Goal: Transaction & Acquisition: Purchase product/service

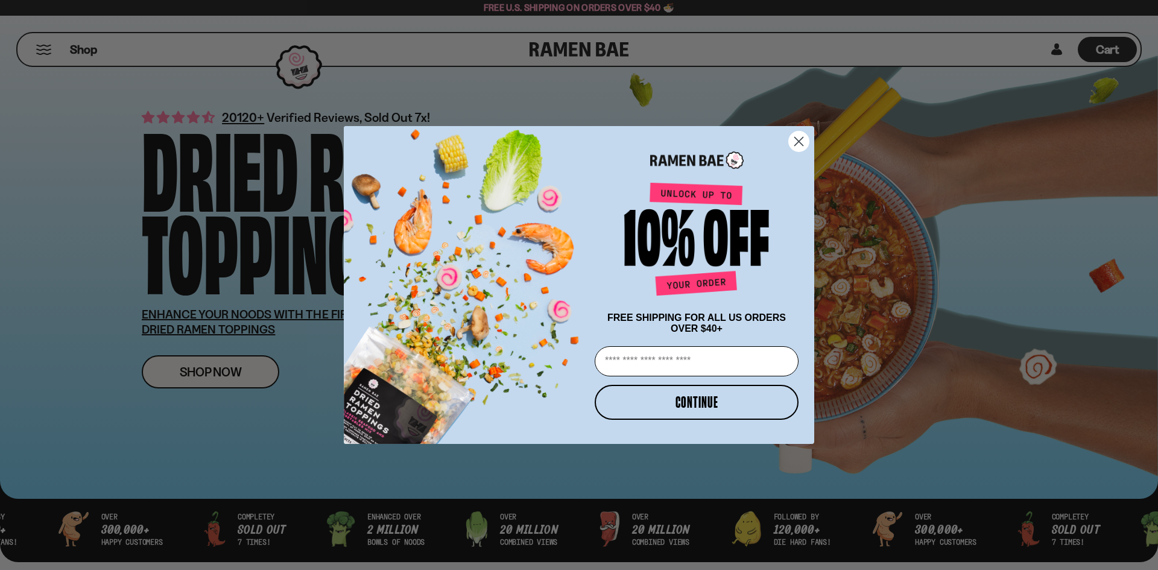
click at [800, 136] on circle "Close dialog" at bounding box center [799, 141] width 20 height 20
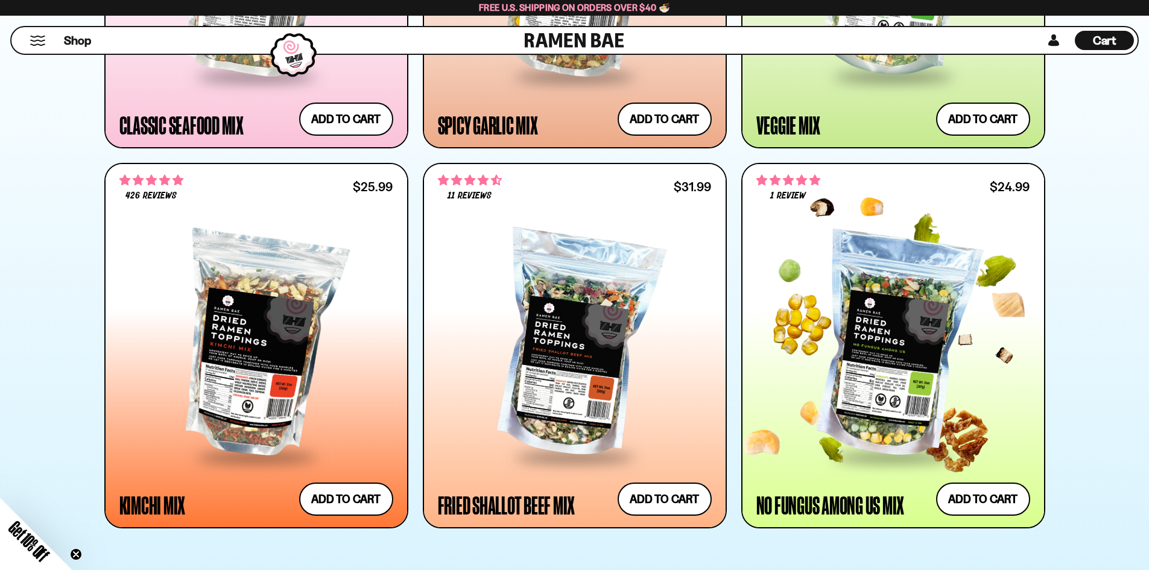
scroll to position [1025, 0]
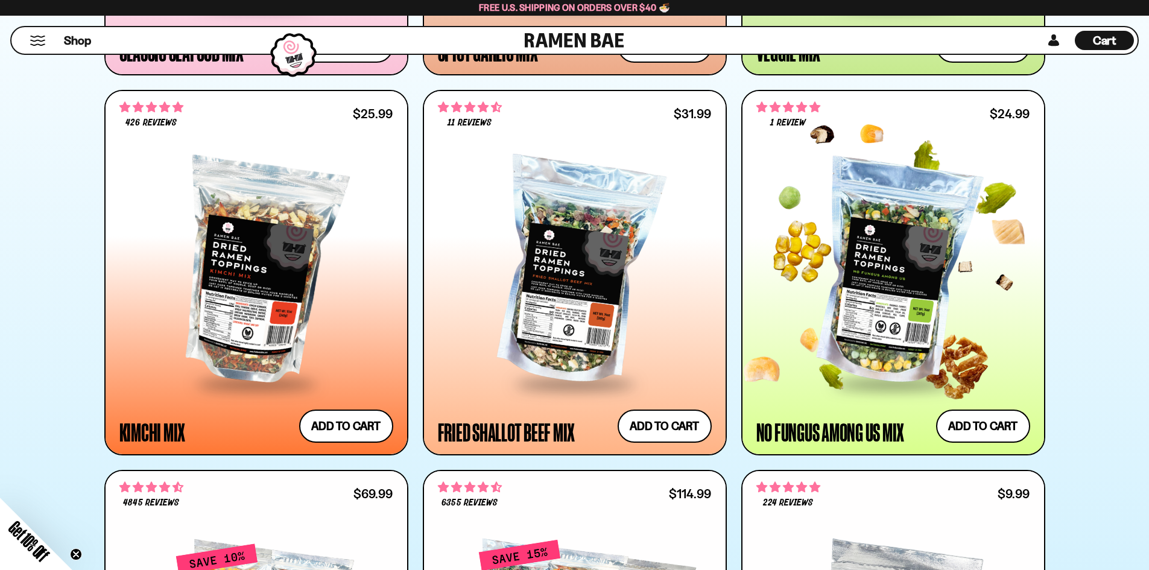
click at [900, 318] on div at bounding box center [893, 273] width 274 height 220
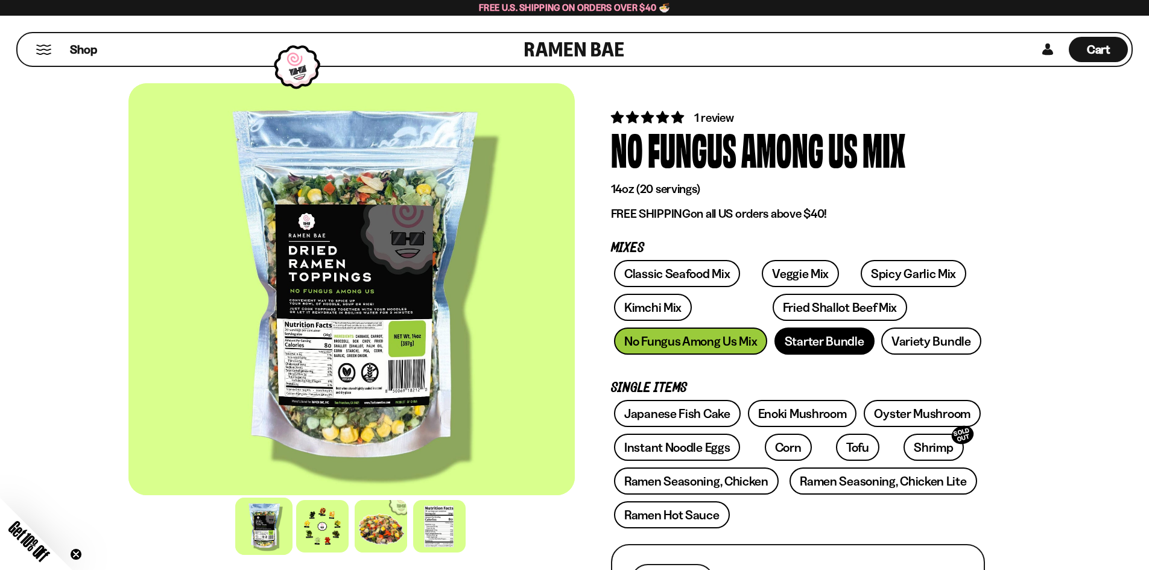
click at [815, 342] on link "Starter Bundle" at bounding box center [824, 341] width 100 height 27
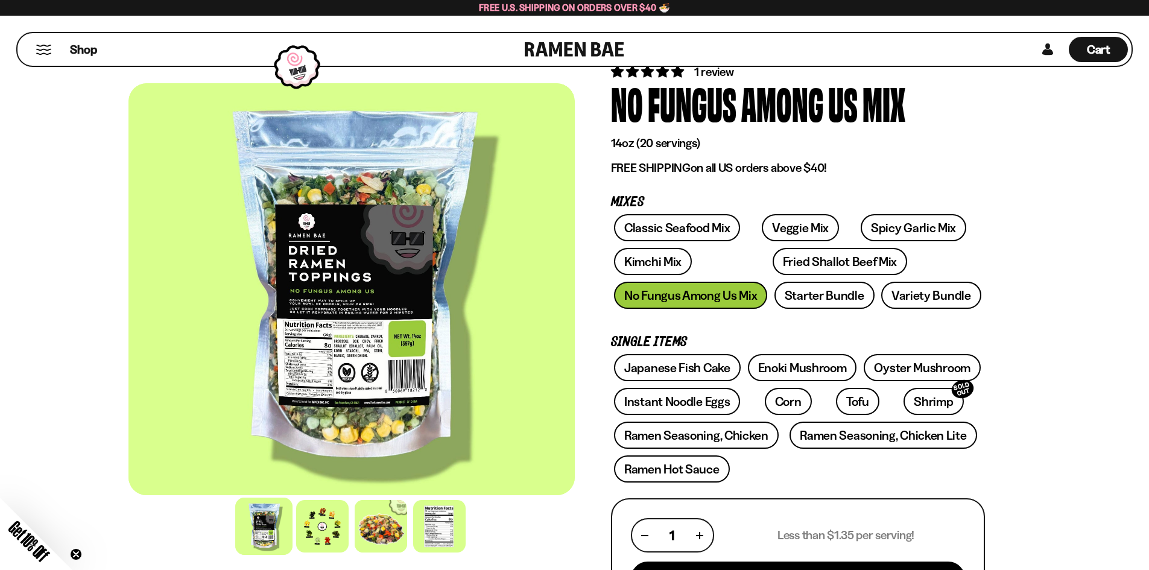
scroll to position [181, 0]
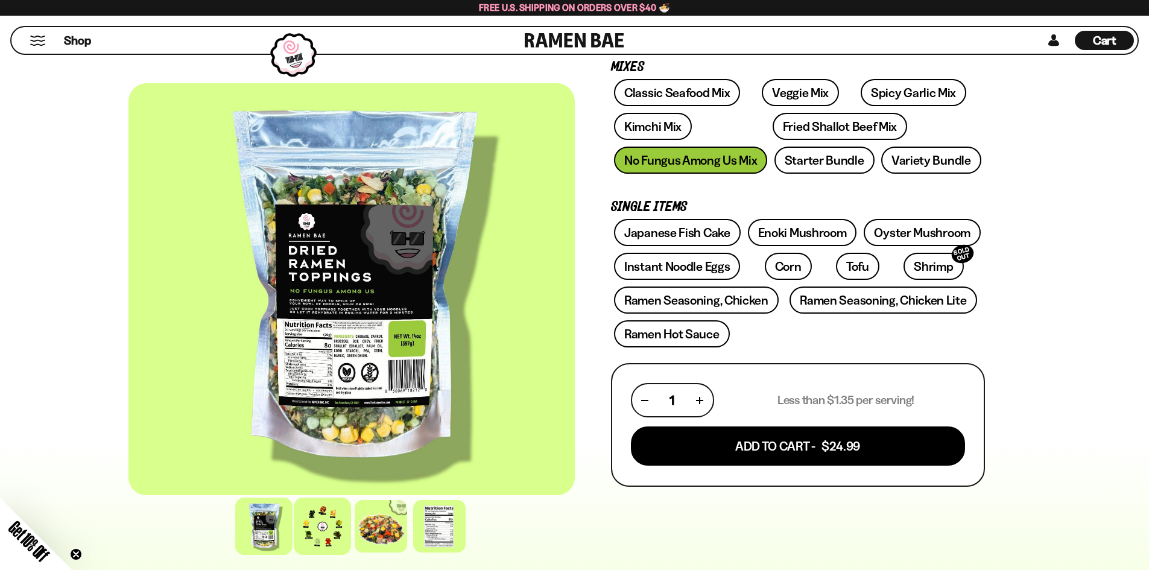
click at [328, 525] on div at bounding box center [322, 526] width 57 height 57
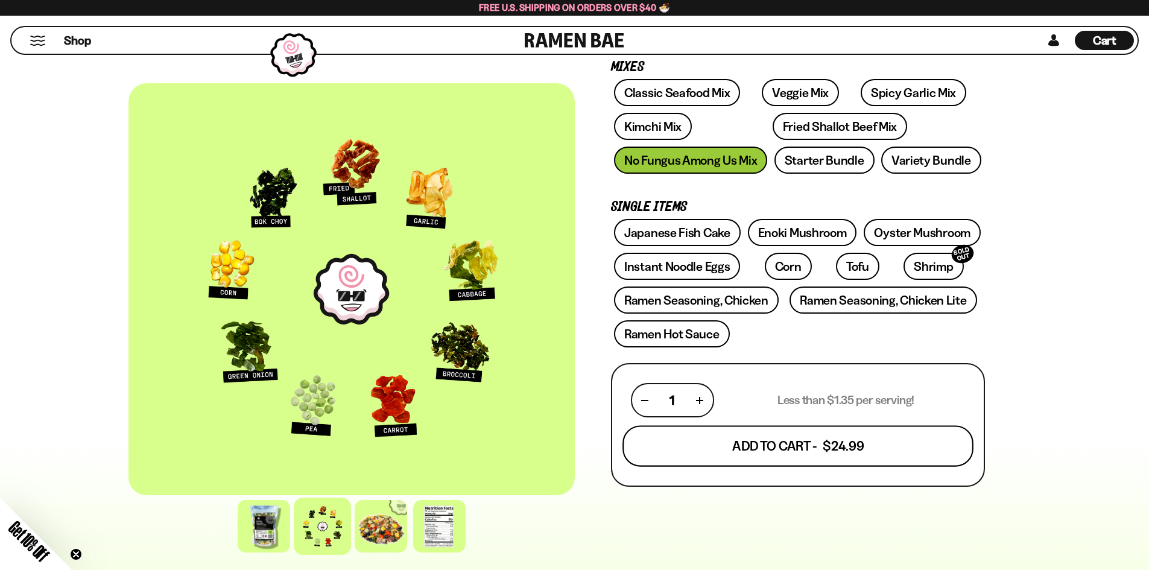
click at [818, 451] on button "Add To Cart - $24.99" at bounding box center [797, 446] width 351 height 41
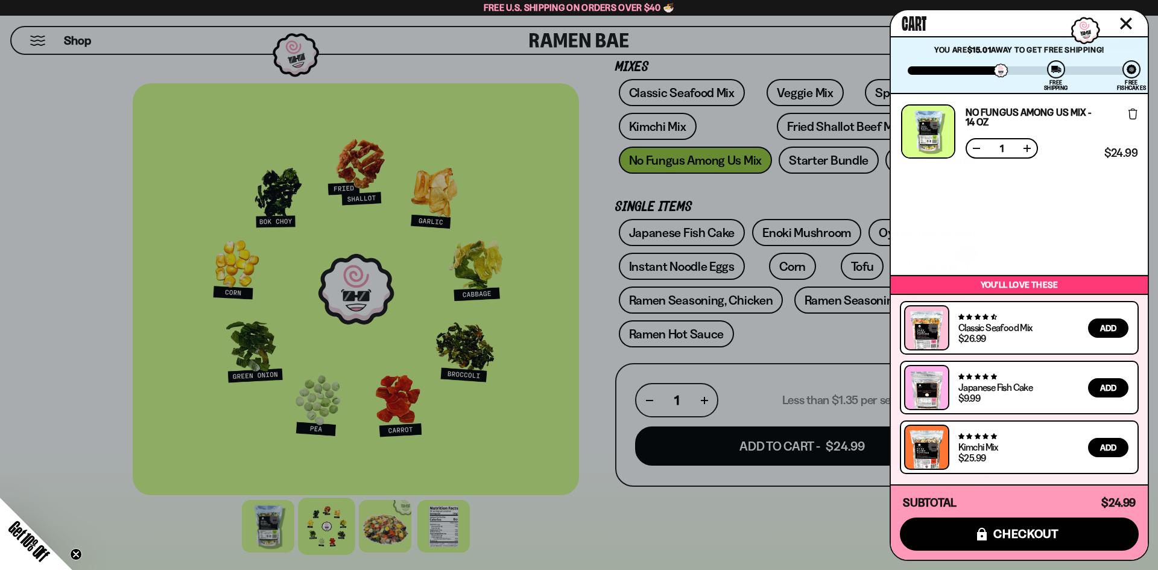
click at [756, 503] on div at bounding box center [579, 285] width 1158 height 570
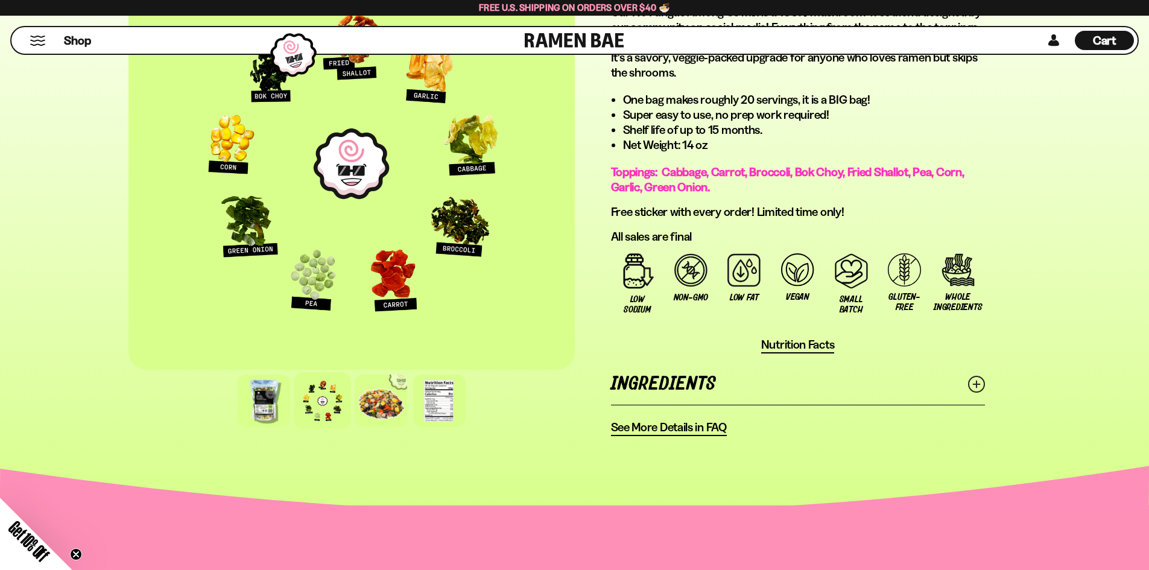
scroll to position [724, 0]
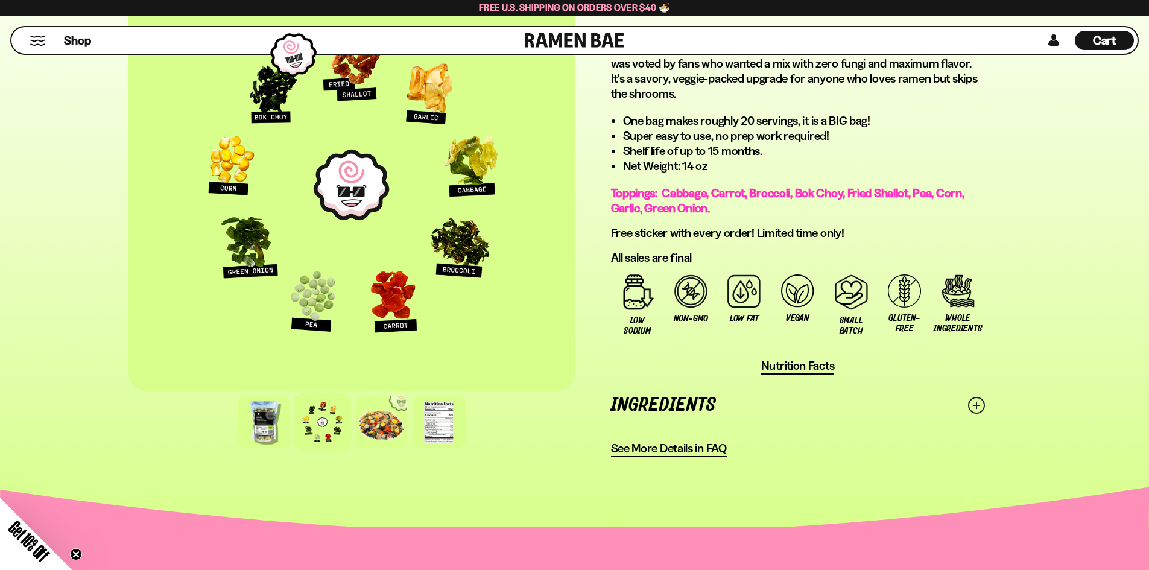
click at [701, 455] on span "See More Details in FAQ" at bounding box center [669, 448] width 116 height 15
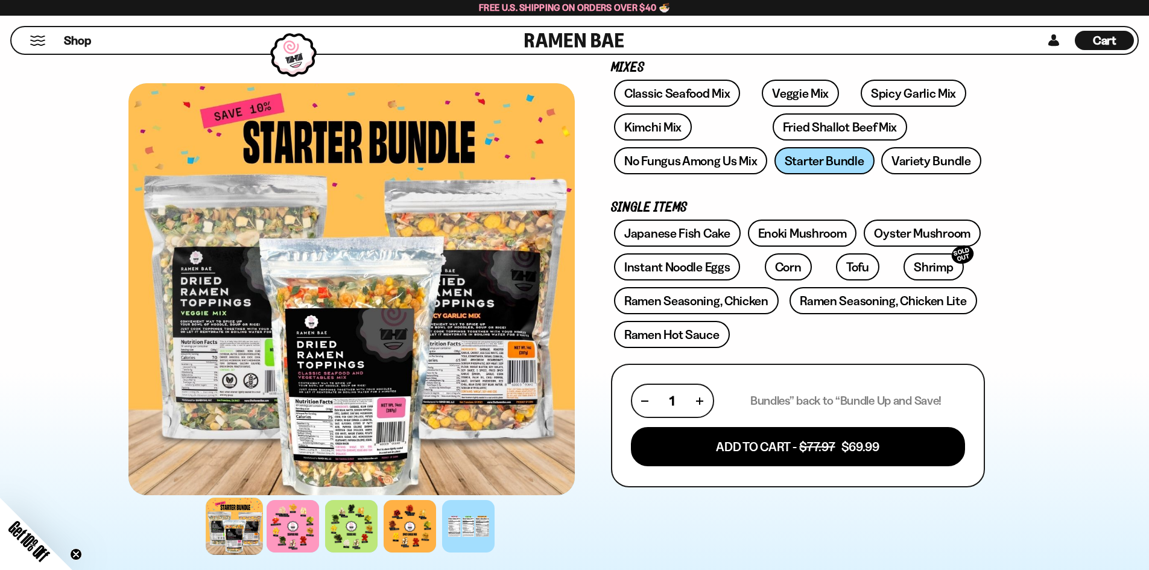
scroll to position [181, 0]
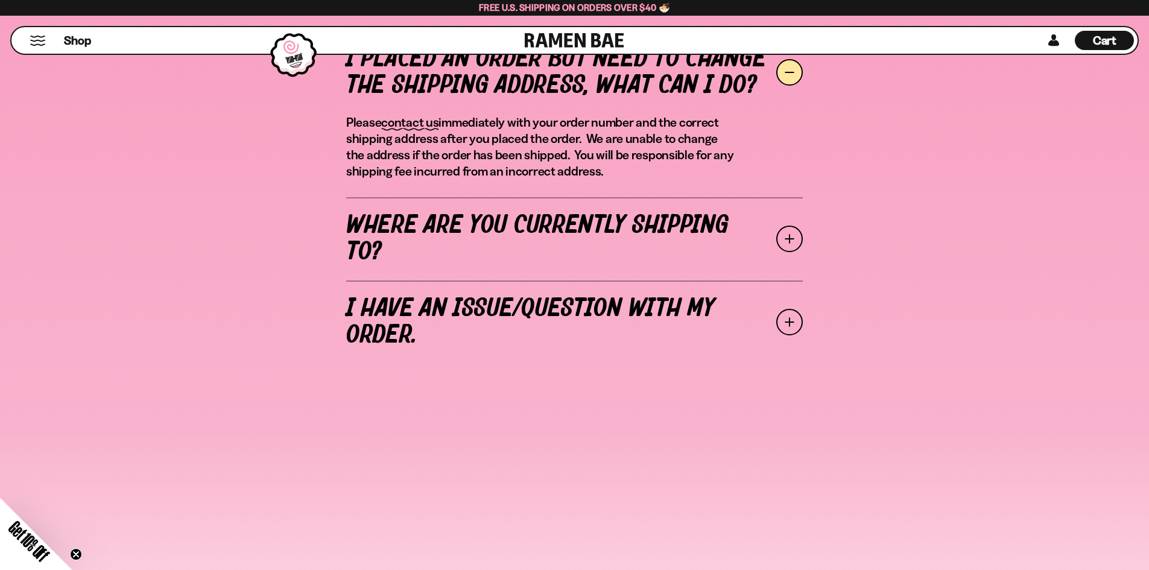
scroll to position [483, 0]
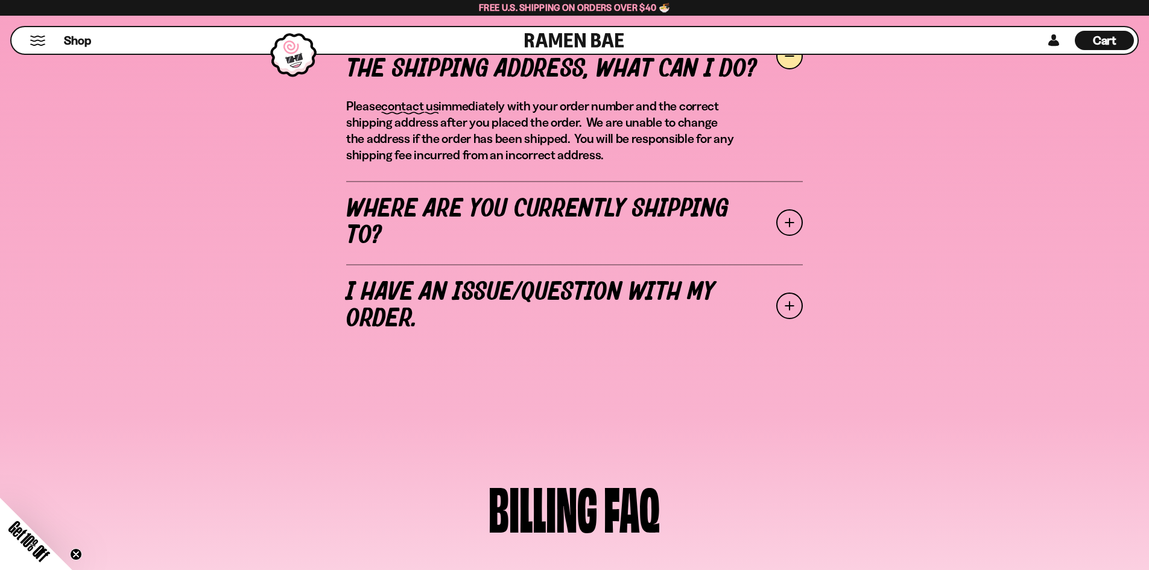
click at [795, 215] on span at bounding box center [789, 222] width 27 height 27
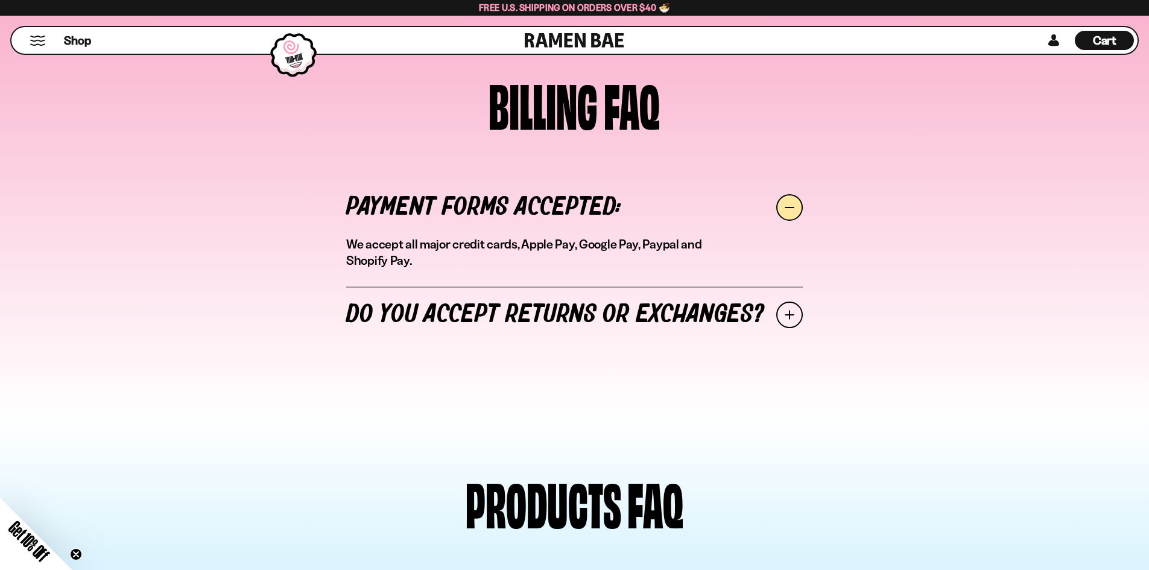
scroll to position [1508, 0]
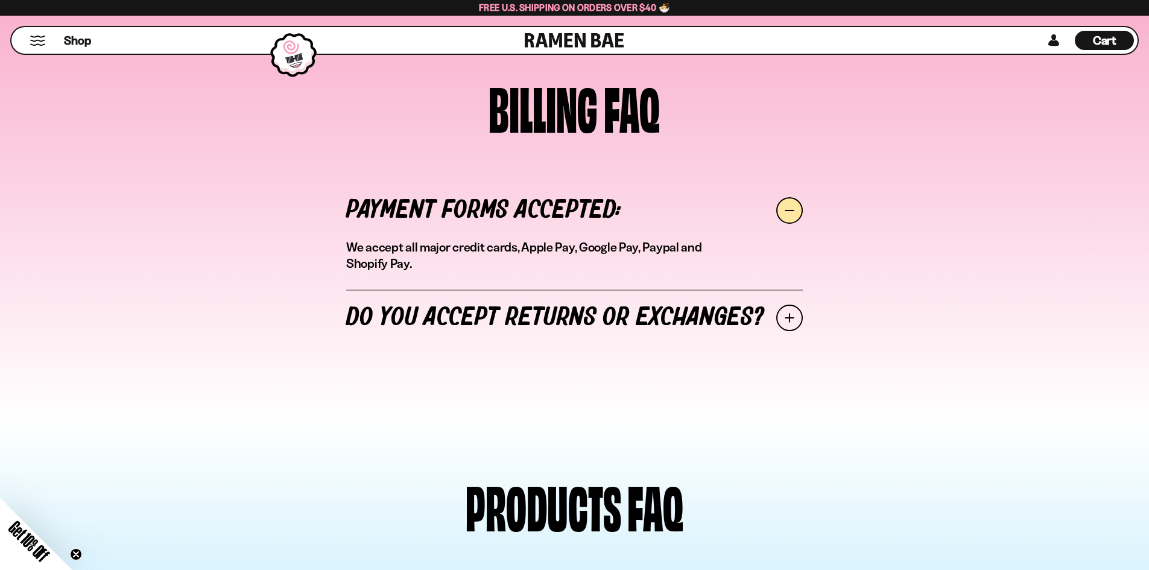
click at [784, 305] on span at bounding box center [789, 318] width 27 height 27
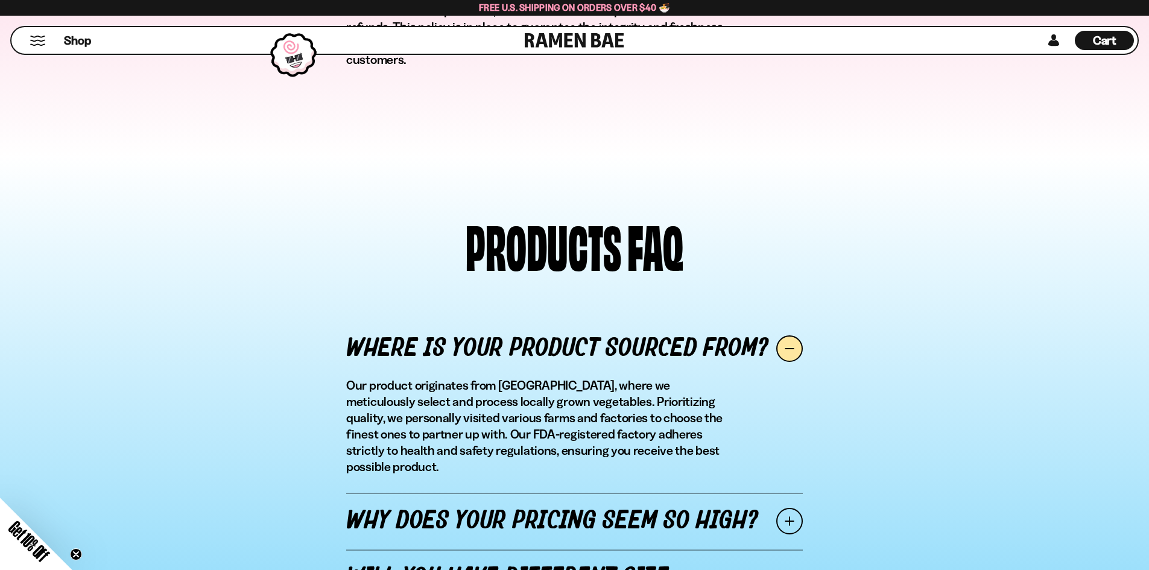
scroll to position [1870, 0]
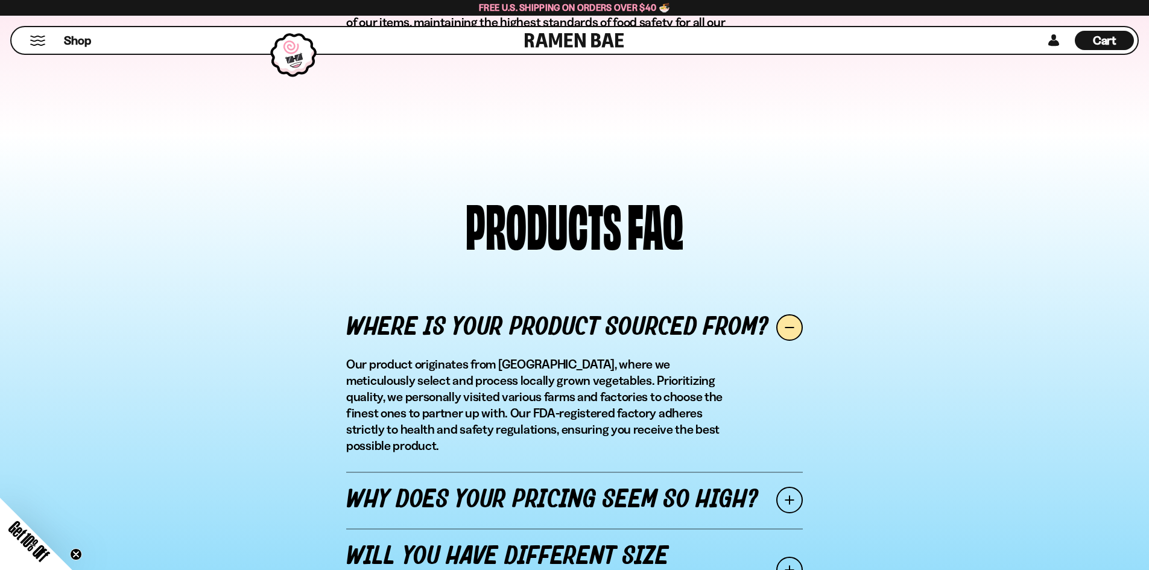
click at [798, 487] on span at bounding box center [789, 500] width 27 height 27
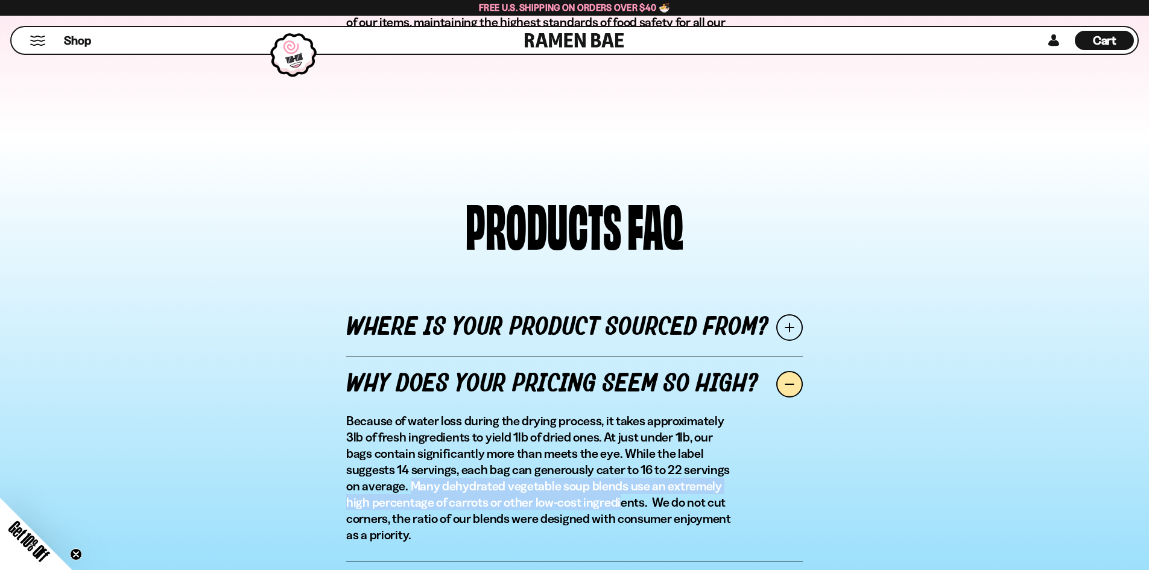
drag, startPoint x: 350, startPoint y: 289, endPoint x: 590, endPoint y: 303, distance: 240.4
click at [590, 413] on p "Because of water loss during the drying process, it takes approximately 3lb of …" at bounding box center [540, 478] width 388 height 130
click at [587, 413] on p "Because of water loss during the drying process, it takes approximately 3lb of …" at bounding box center [540, 478] width 388 height 130
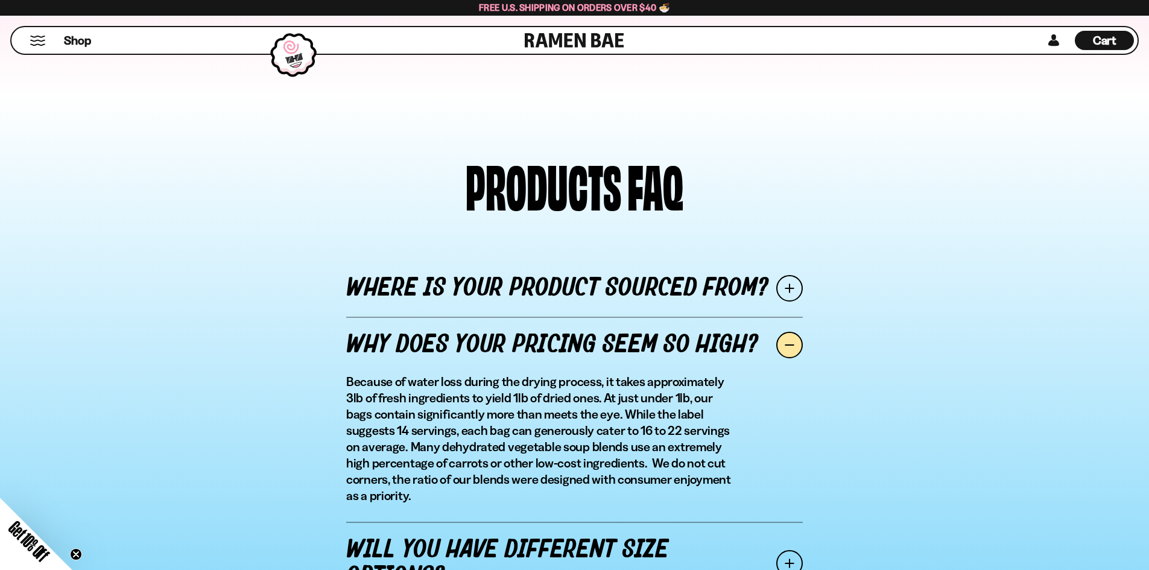
scroll to position [1930, 0]
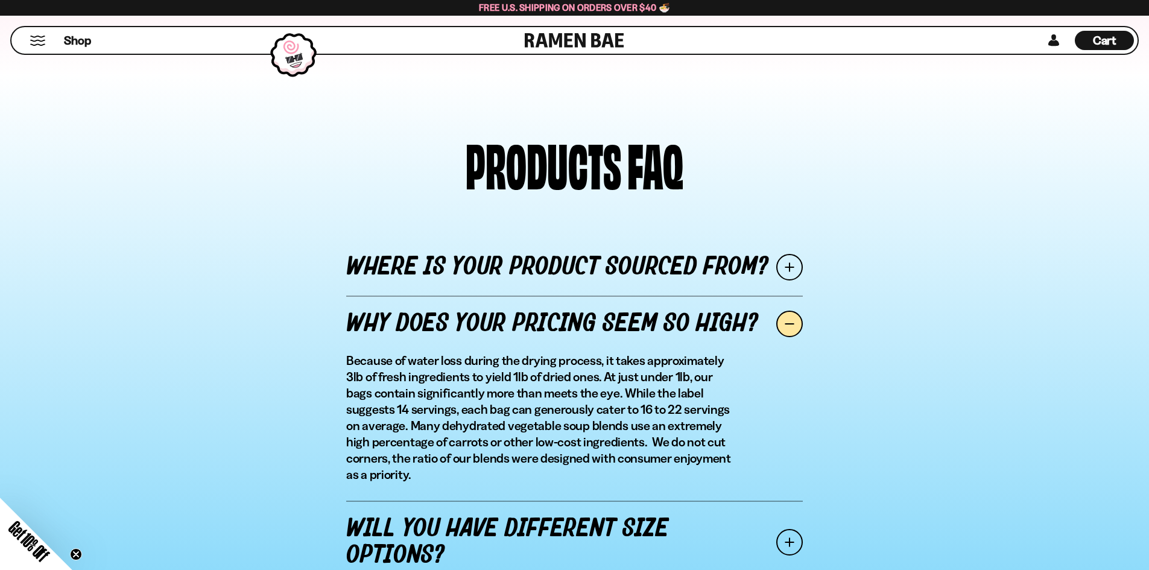
click at [781, 529] on span at bounding box center [789, 542] width 27 height 27
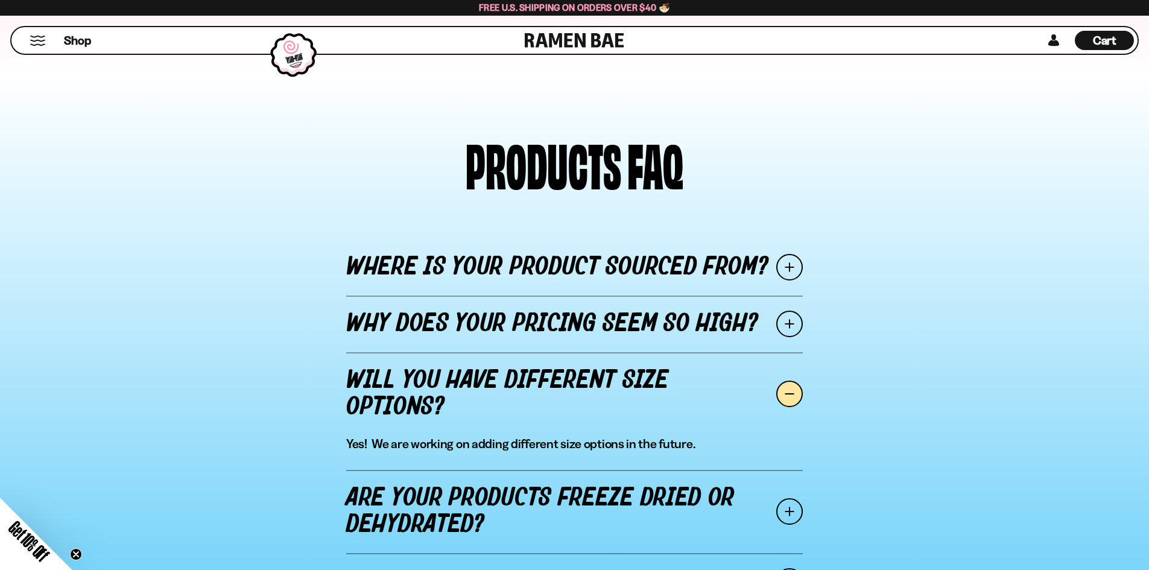
click at [783, 498] on span at bounding box center [789, 511] width 27 height 27
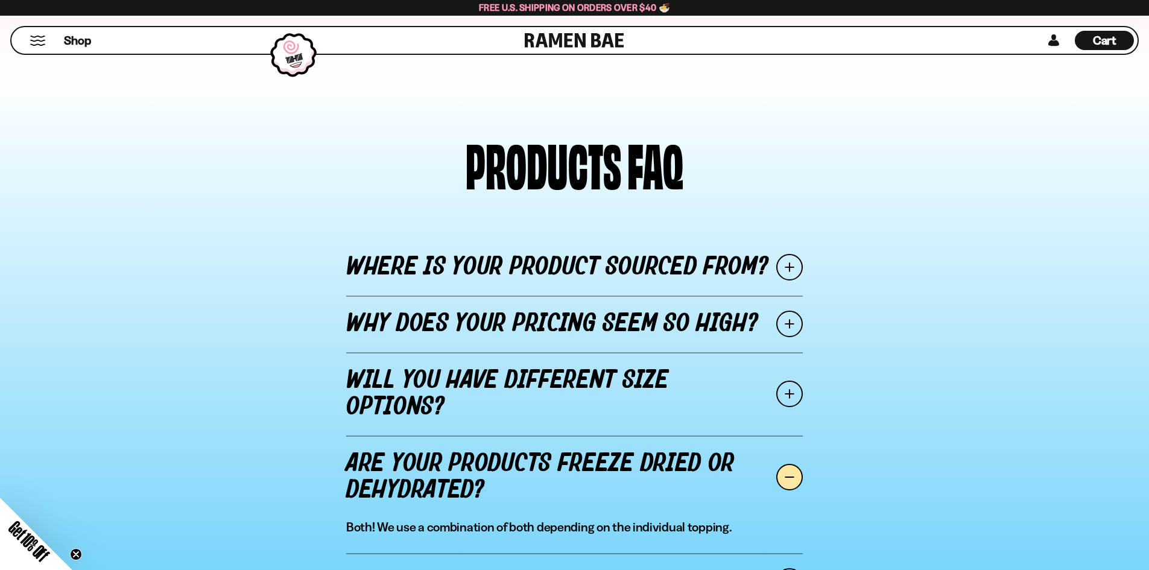
click at [796, 568] on span at bounding box center [789, 581] width 27 height 27
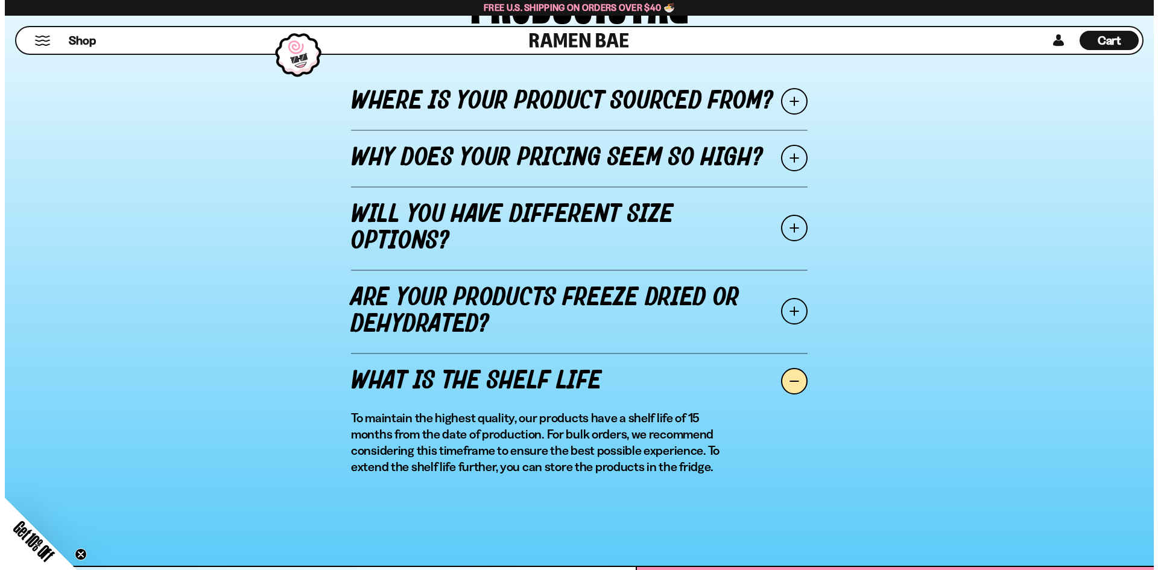
scroll to position [2111, 0]
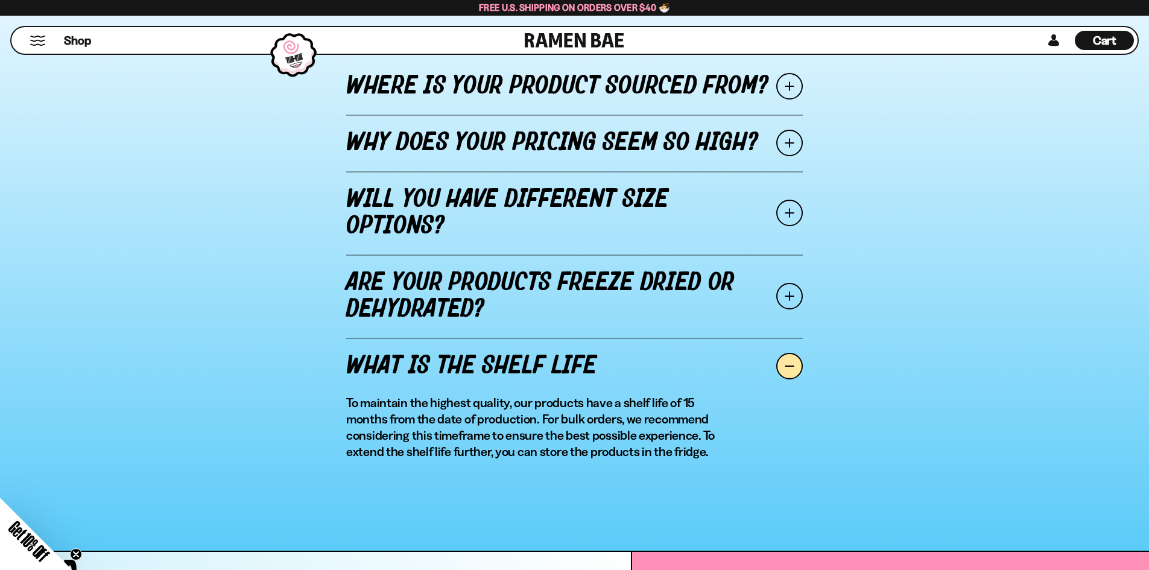
click at [37, 40] on button "Mobile Menu Trigger" at bounding box center [38, 41] width 16 height 10
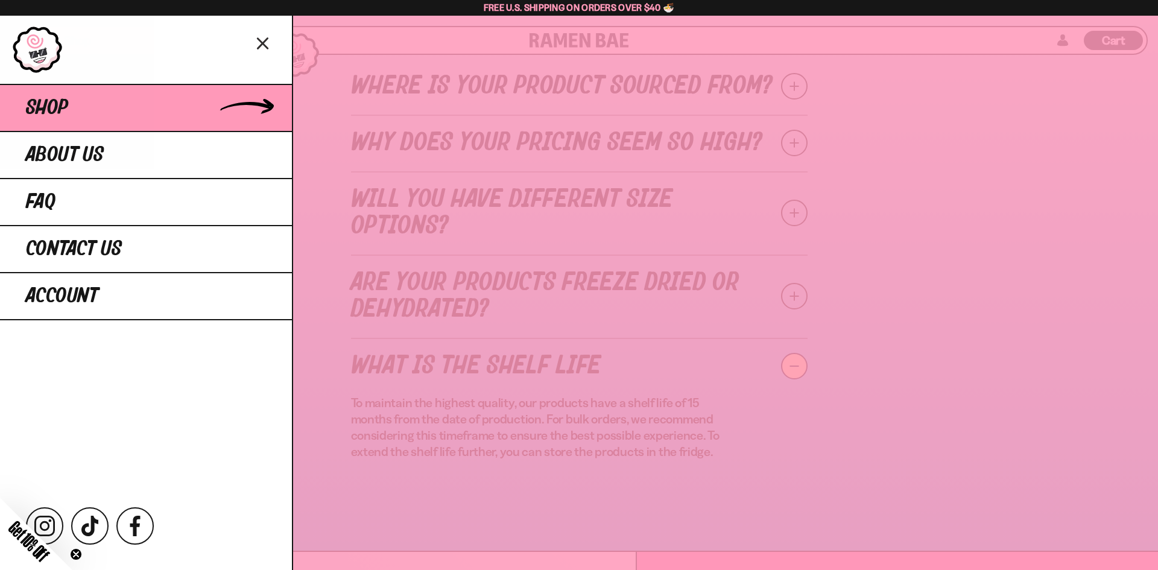
click at [200, 112] on link "Shop" at bounding box center [146, 107] width 292 height 47
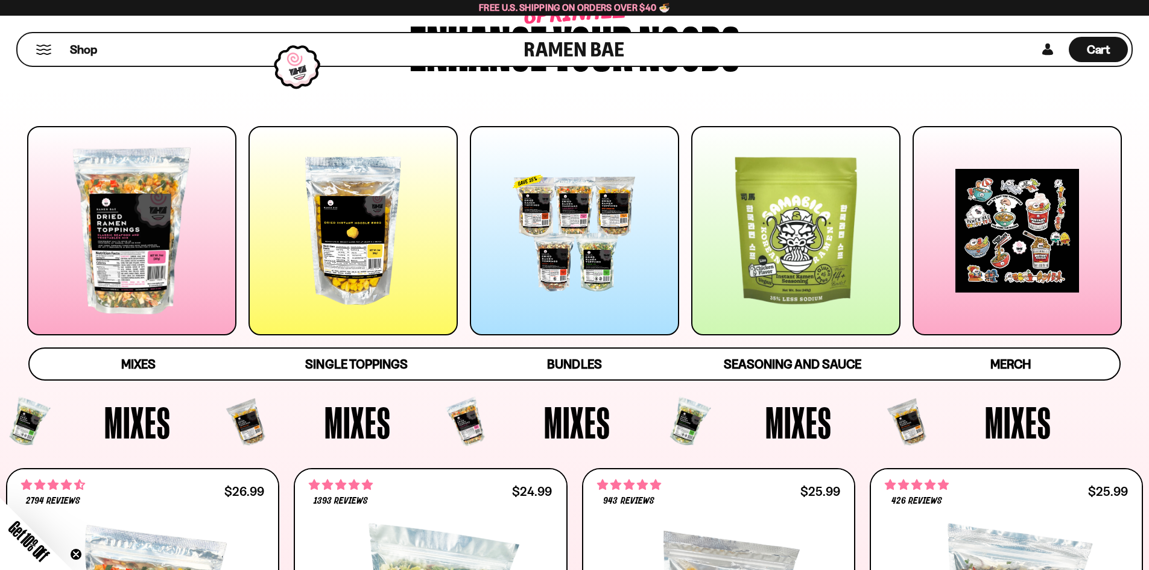
scroll to position [121, 0]
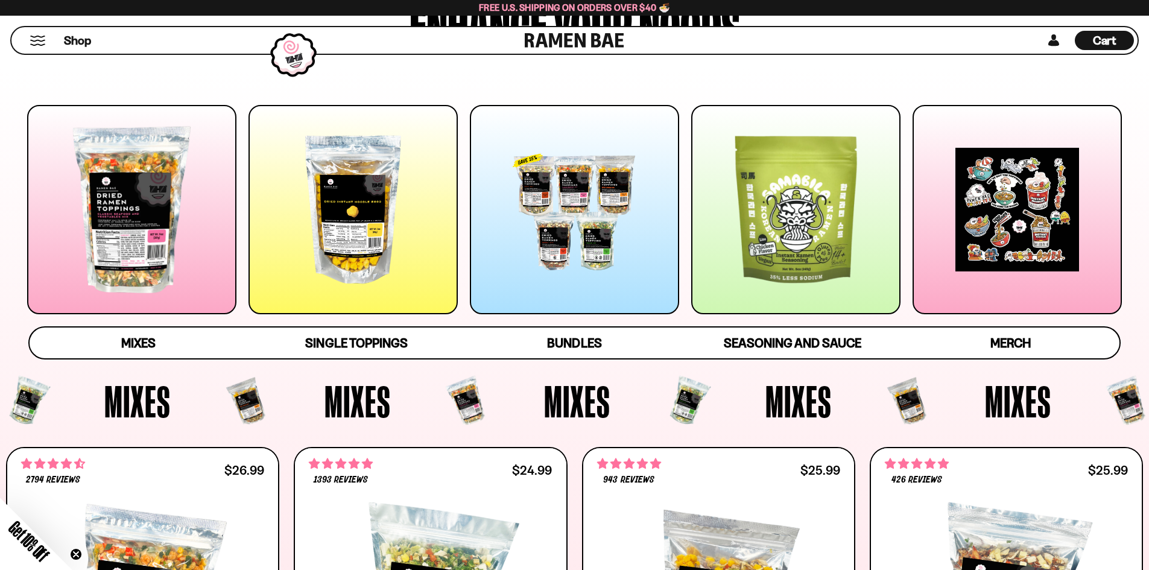
click at [809, 238] on div at bounding box center [795, 209] width 209 height 209
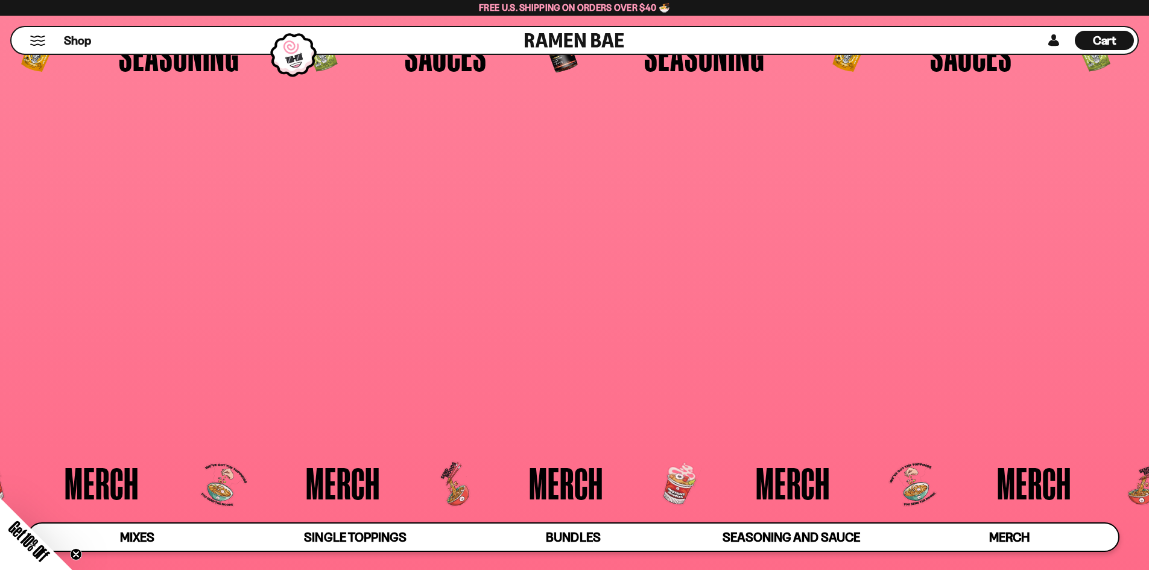
scroll to position [3558, 0]
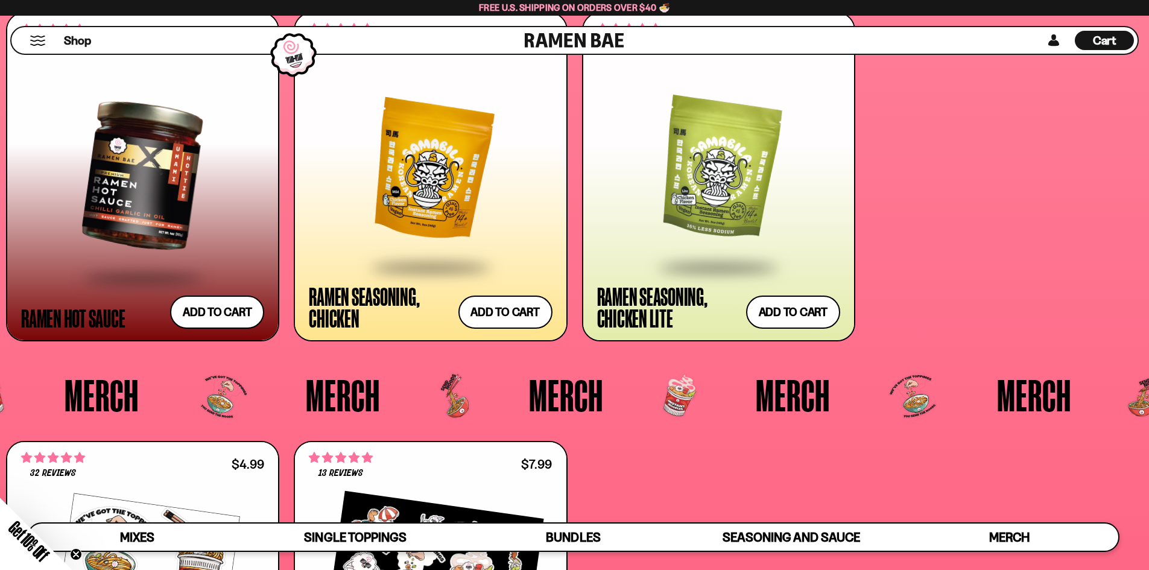
click at [730, 200] on div at bounding box center [718, 170] width 243 height 192
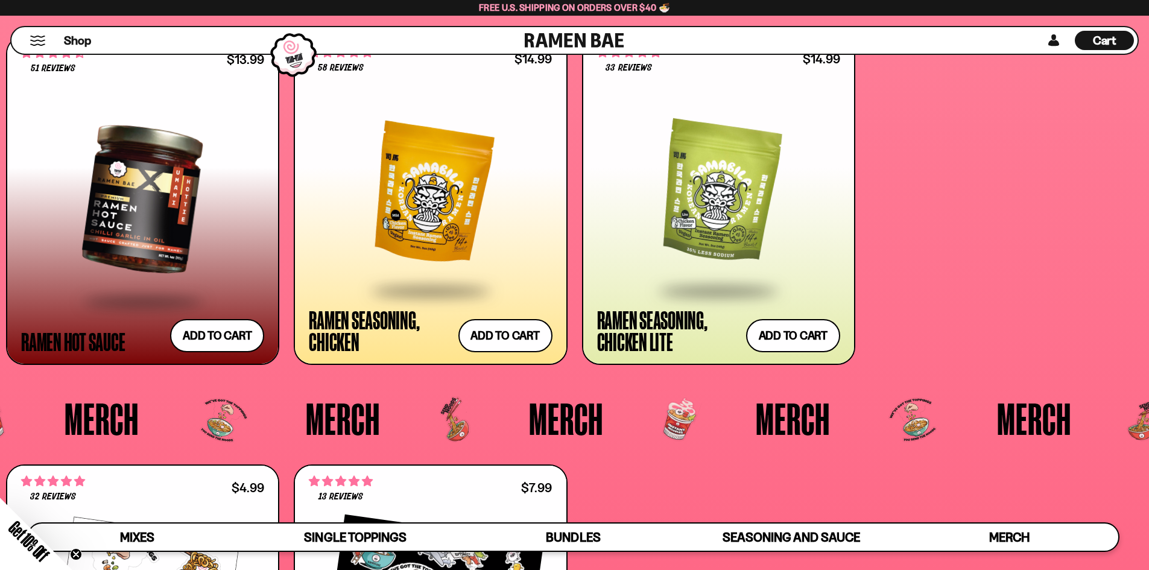
click at [1090, 39] on div "Cart D0381C2F-513E-4F90-8A41-6F0A75DCBAAA" at bounding box center [1104, 40] width 59 height 19
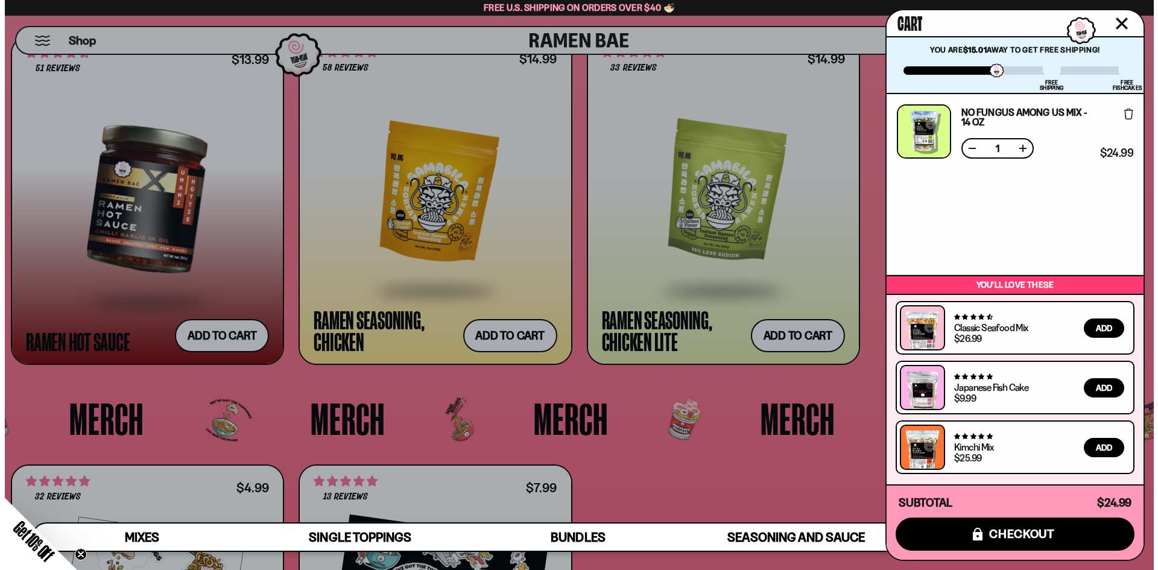
scroll to position [3558, 0]
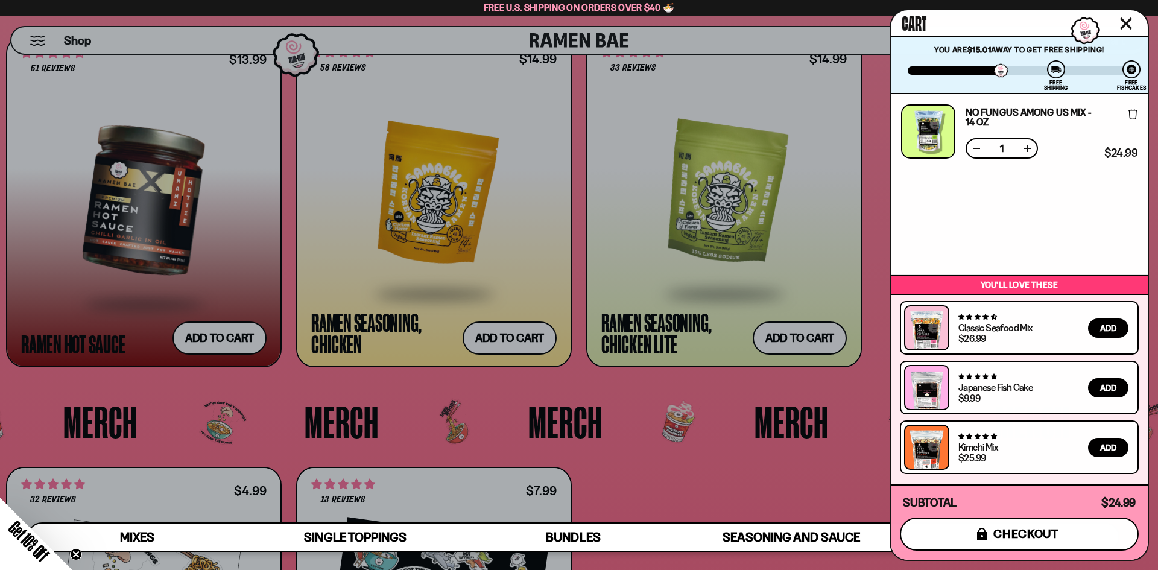
click at [1044, 534] on span "checkout" at bounding box center [1026, 533] width 66 height 13
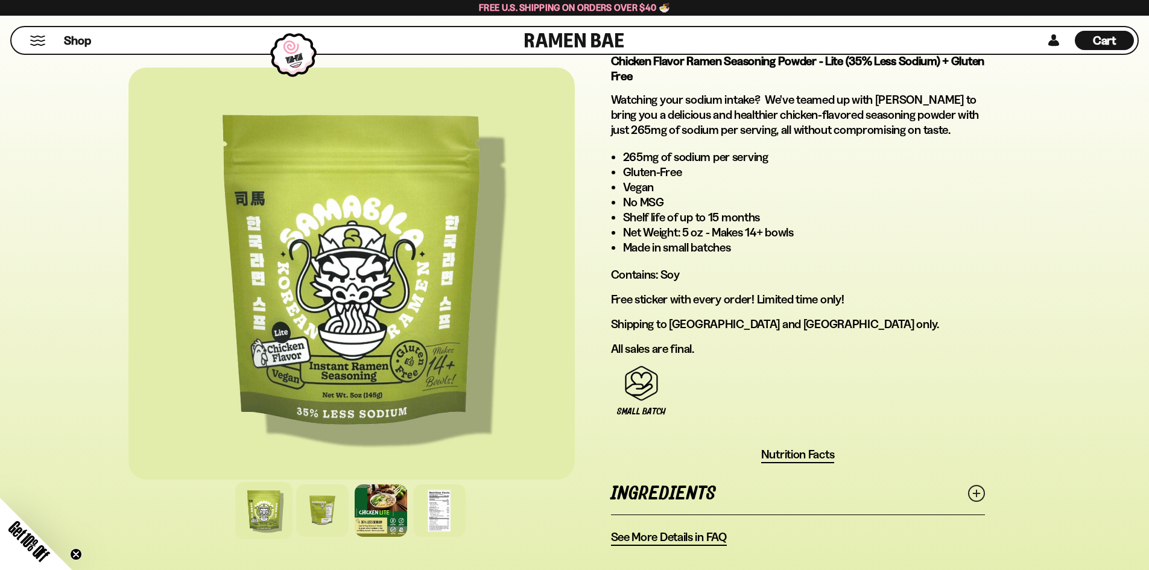
scroll to position [663, 0]
